Goal: Information Seeking & Learning: Check status

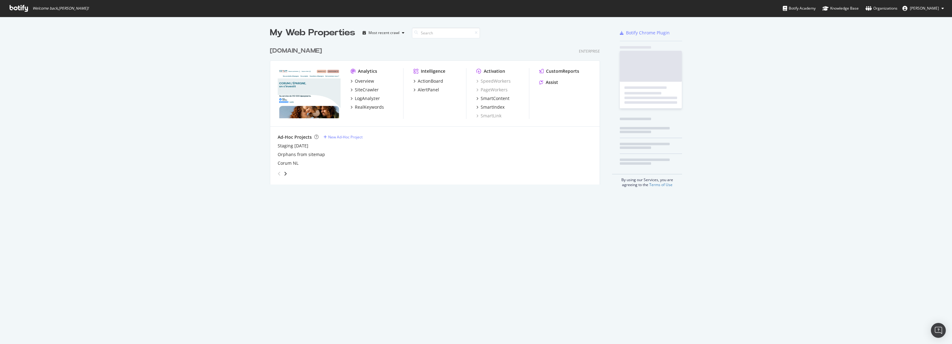
scroll to position [141, 331]
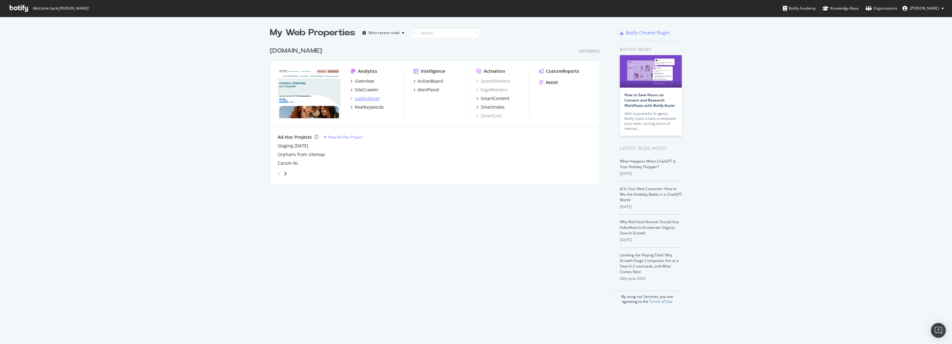
click at [360, 99] on div "LogAnalyzer" at bounding box center [367, 98] width 25 height 6
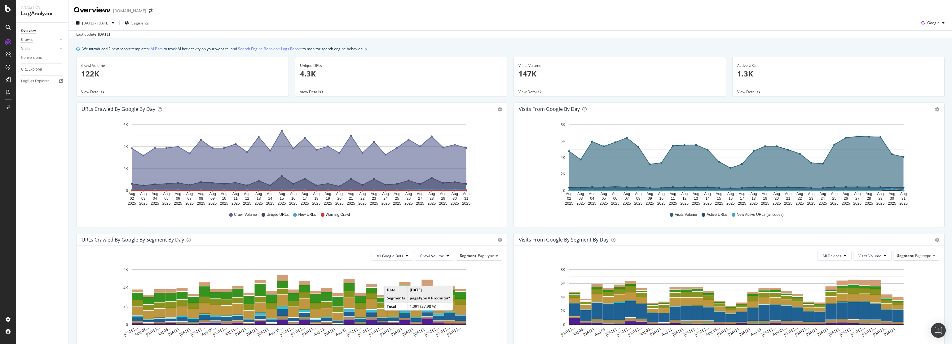
click at [27, 41] on div "Crawls" at bounding box center [26, 40] width 11 height 7
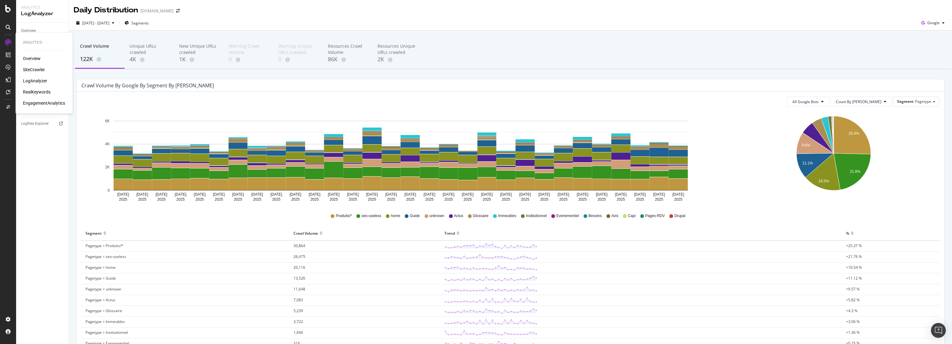
click at [35, 82] on div "LogAnalyzer" at bounding box center [35, 81] width 24 height 6
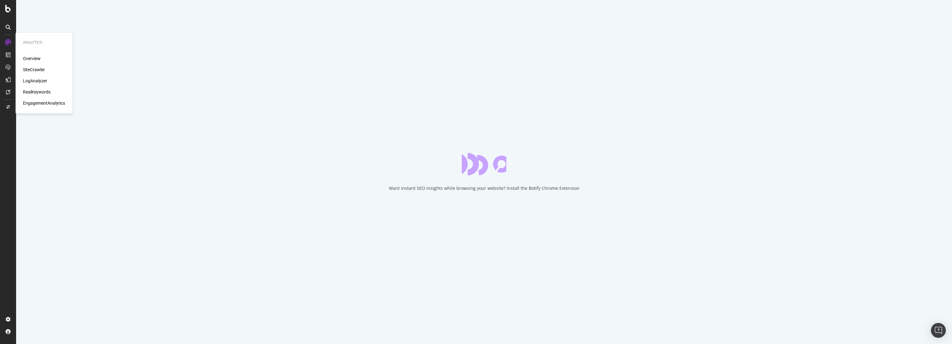
click at [37, 82] on div "LogAnalyzer" at bounding box center [35, 81] width 24 height 6
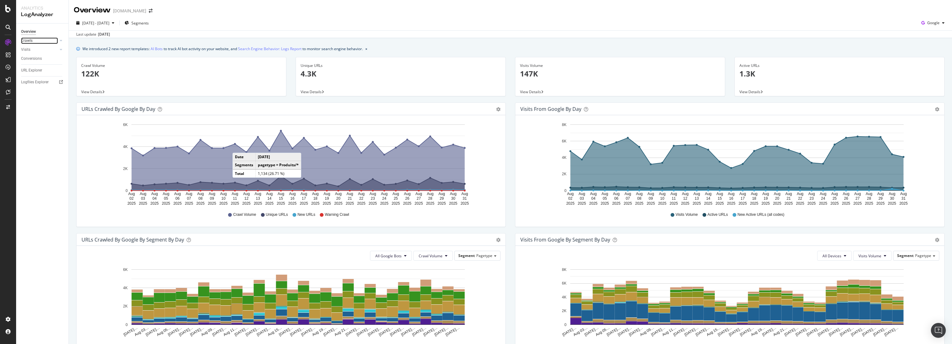
click at [40, 41] on link "Crawls" at bounding box center [39, 41] width 37 height 7
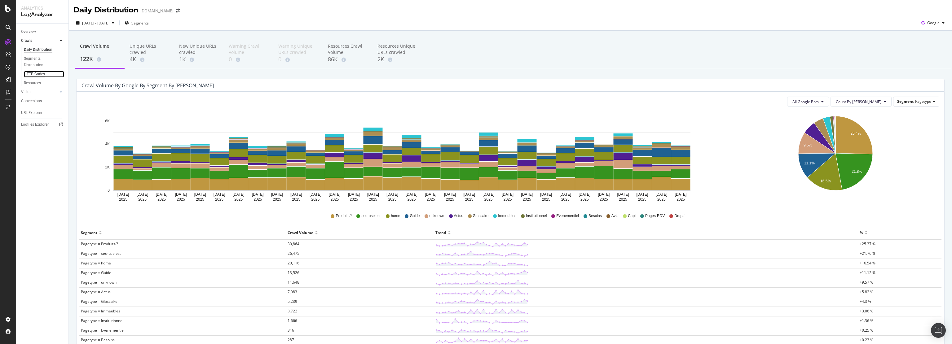
click at [35, 75] on div "HTTP Codes" at bounding box center [34, 74] width 21 height 7
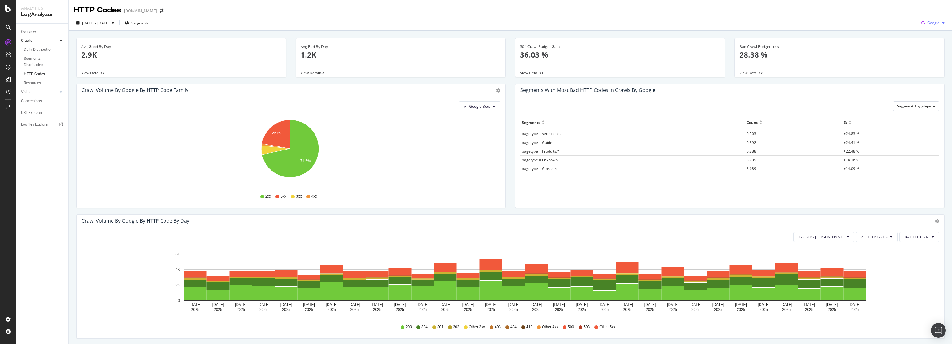
click at [928, 20] on div "Google" at bounding box center [933, 22] width 28 height 9
click at [931, 46] on span "Bing" at bounding box center [933, 47] width 23 height 6
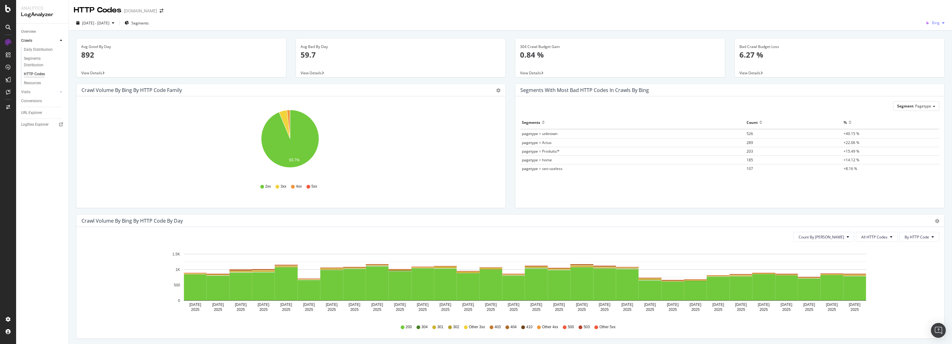
click at [934, 24] on span "Bing" at bounding box center [936, 22] width 8 height 5
click at [932, 58] on span "OpenAI" at bounding box center [933, 58] width 23 height 6
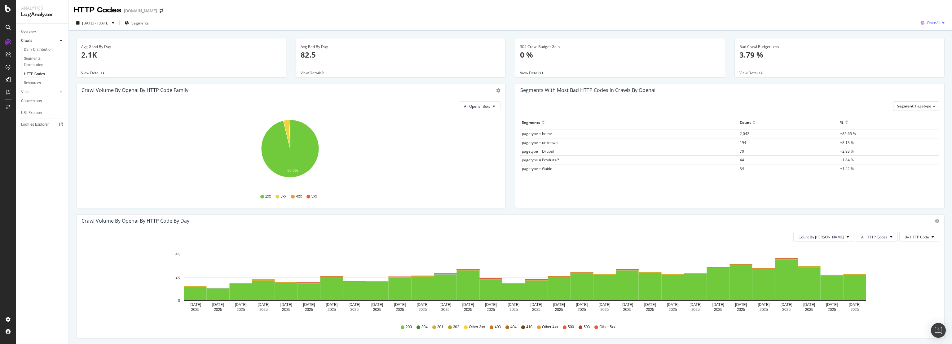
click at [931, 24] on span "OpenAI" at bounding box center [933, 22] width 13 height 5
click at [926, 70] on span "Other AI Bots" at bounding box center [933, 70] width 23 height 6
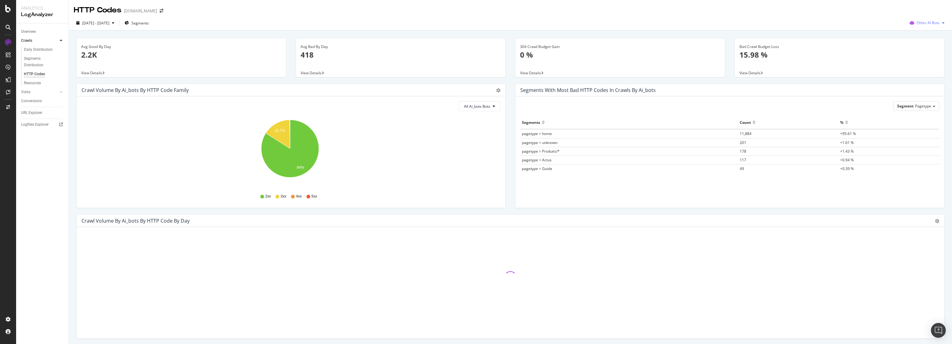
click at [925, 22] on span "Other AI Bots" at bounding box center [928, 22] width 23 height 5
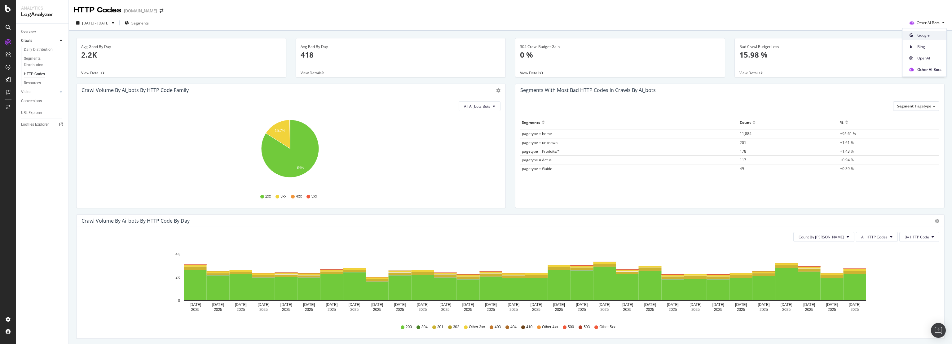
click at [926, 35] on span "Google" at bounding box center [930, 36] width 24 height 6
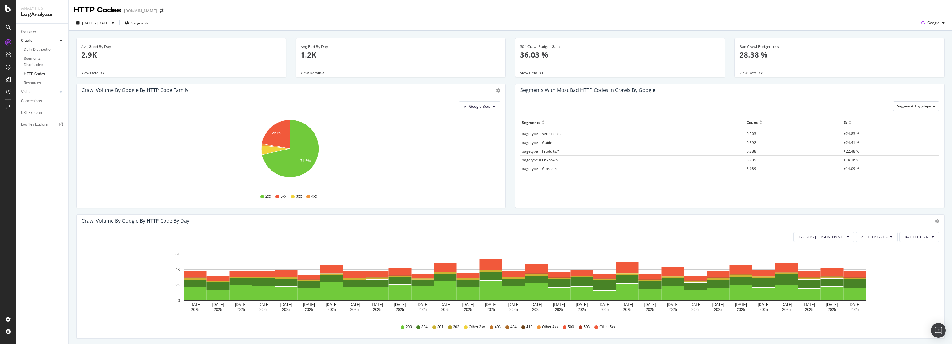
click at [912, 270] on icon "Aug 02 2025 Aug 03 2025 Aug 04 2025 Aug 05 2025 Aug 06 2025 Aug 07 2025 Aug 08 …" at bounding box center [509, 283] width 854 height 72
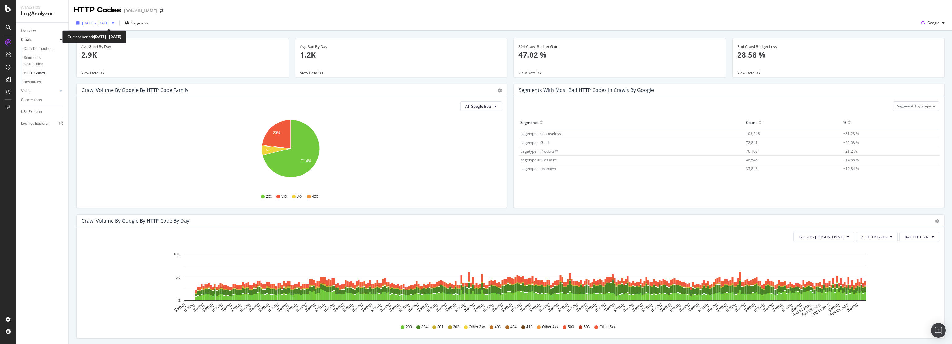
click at [109, 23] on span "[DATE] - [DATE]" at bounding box center [95, 22] width 27 height 5
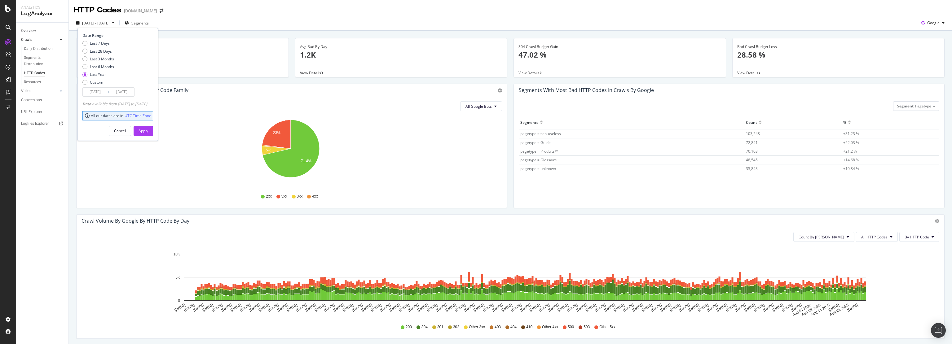
click at [110, 92] on input "[DATE]" at bounding box center [121, 92] width 25 height 9
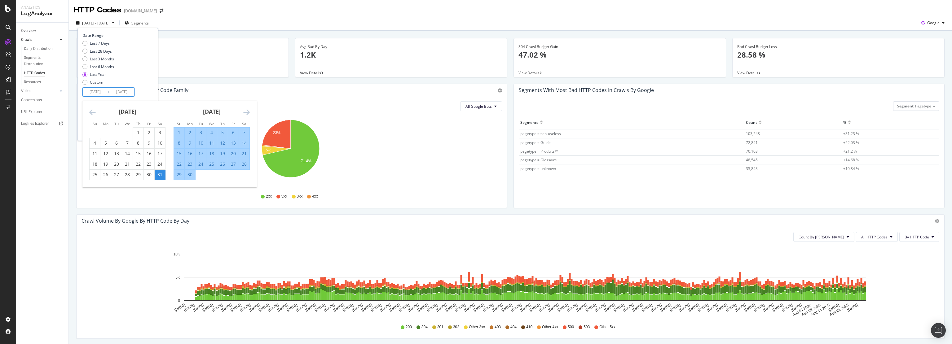
click at [95, 114] on icon "Move backward to switch to the previous month." at bounding box center [92, 112] width 7 height 7
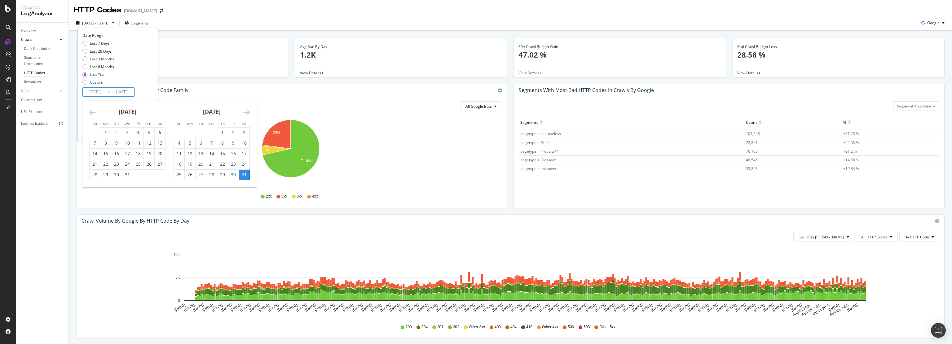
click at [95, 114] on icon "Move backward to switch to the previous month." at bounding box center [92, 112] width 7 height 7
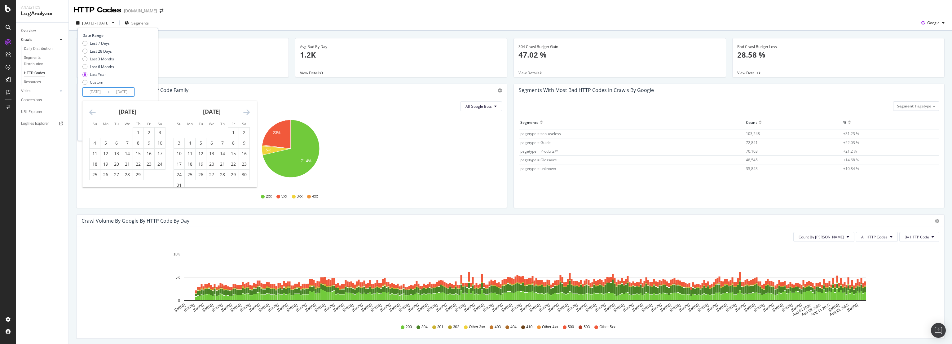
click at [95, 114] on icon "Move backward to switch to the previous month." at bounding box center [92, 112] width 7 height 7
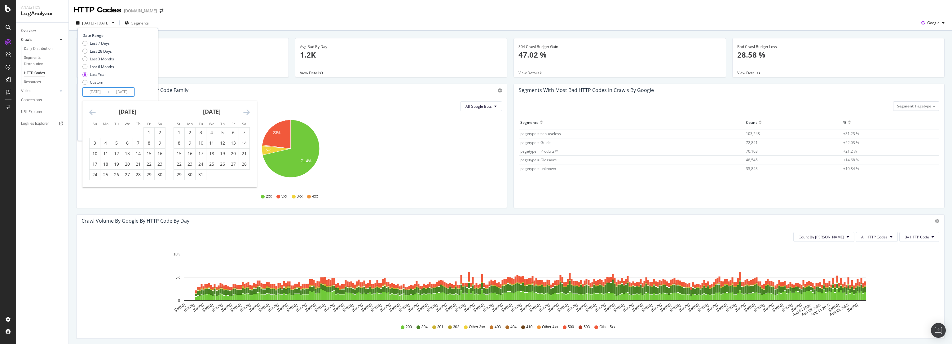
click at [95, 114] on icon "Move backward to switch to the previous month." at bounding box center [92, 112] width 7 height 7
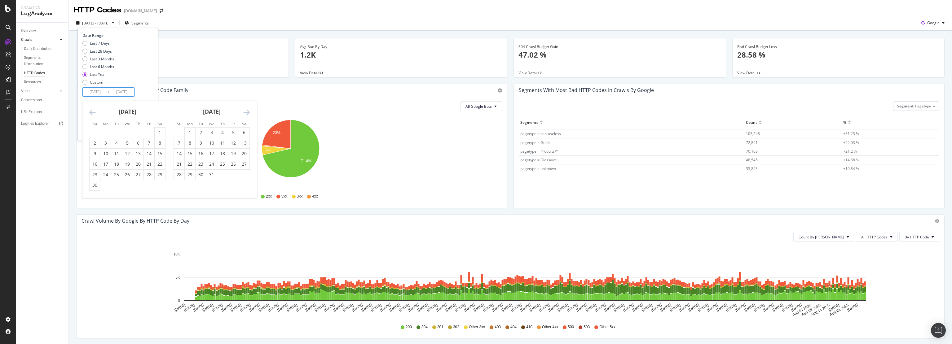
click at [95, 114] on icon "Move backward to switch to the previous month." at bounding box center [92, 112] width 7 height 7
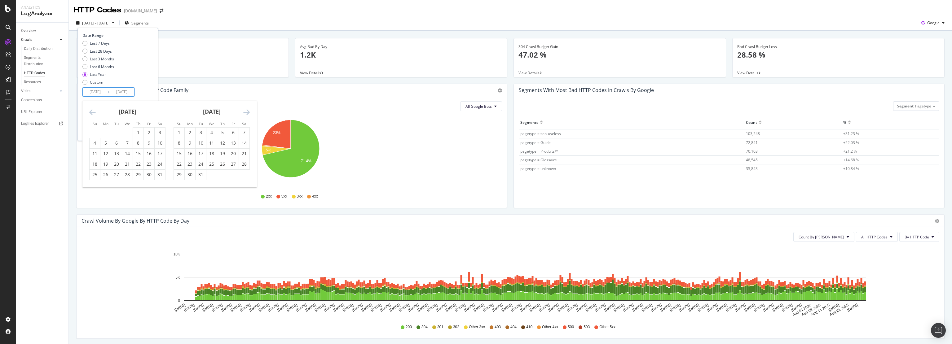
click at [95, 114] on icon "Move backward to switch to the previous month." at bounding box center [92, 112] width 7 height 7
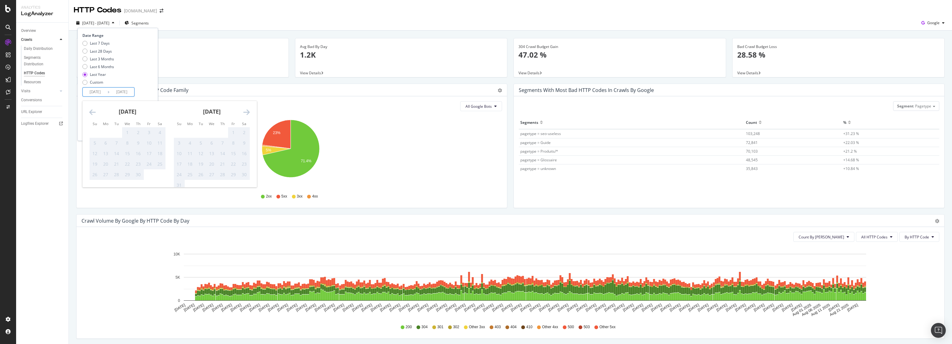
click at [95, 114] on icon "Move backward to switch to the previous month." at bounding box center [92, 112] width 7 height 7
click at [95, 113] on icon "Move backward to switch to the previous month." at bounding box center [92, 112] width 7 height 7
